Goal: Task Accomplishment & Management: Manage account settings

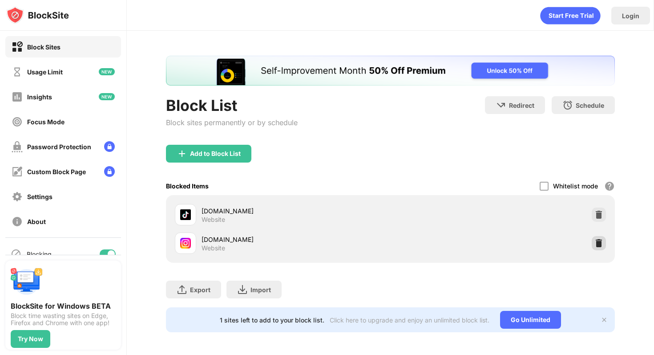
click at [595, 245] on img at bounding box center [599, 243] width 9 height 9
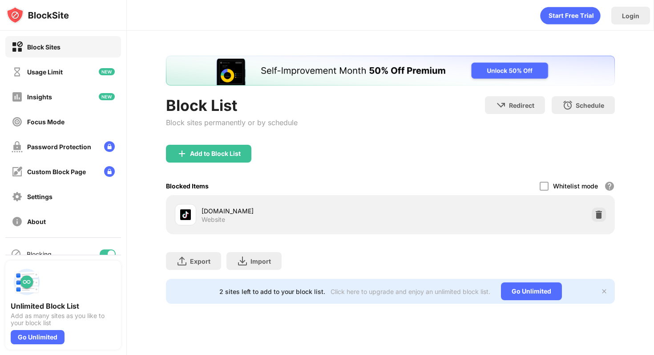
click at [600, 211] on img at bounding box center [599, 214] width 9 height 9
